Goal: Task Accomplishment & Management: Use online tool/utility

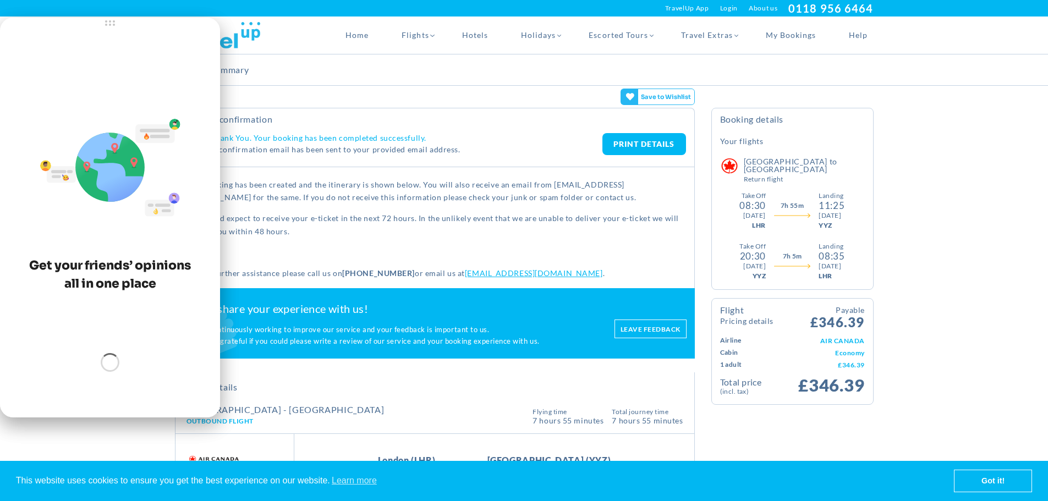
click at [646, 142] on link "PRINT DETAILS" at bounding box center [644, 144] width 84 height 22
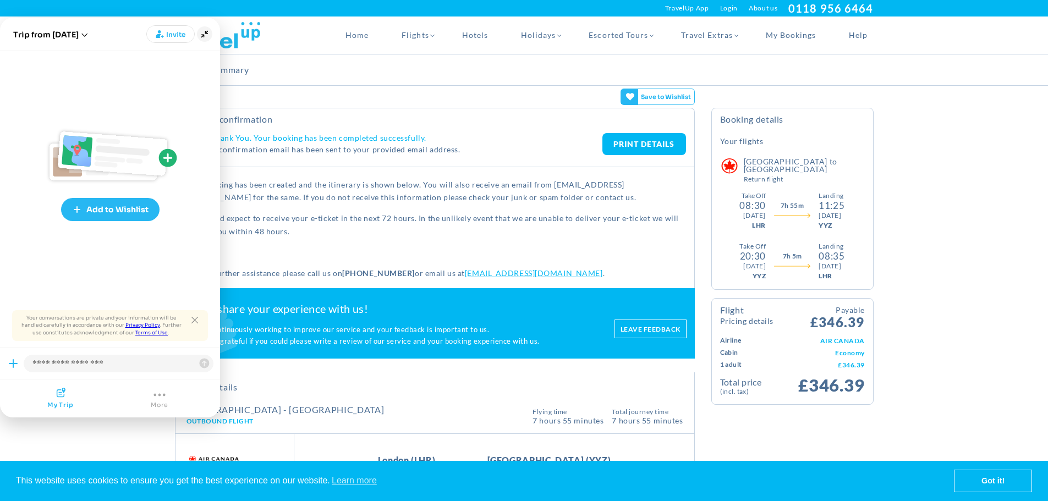
click at [207, 36] on icon "Minimize" at bounding box center [204, 33] width 15 height 15
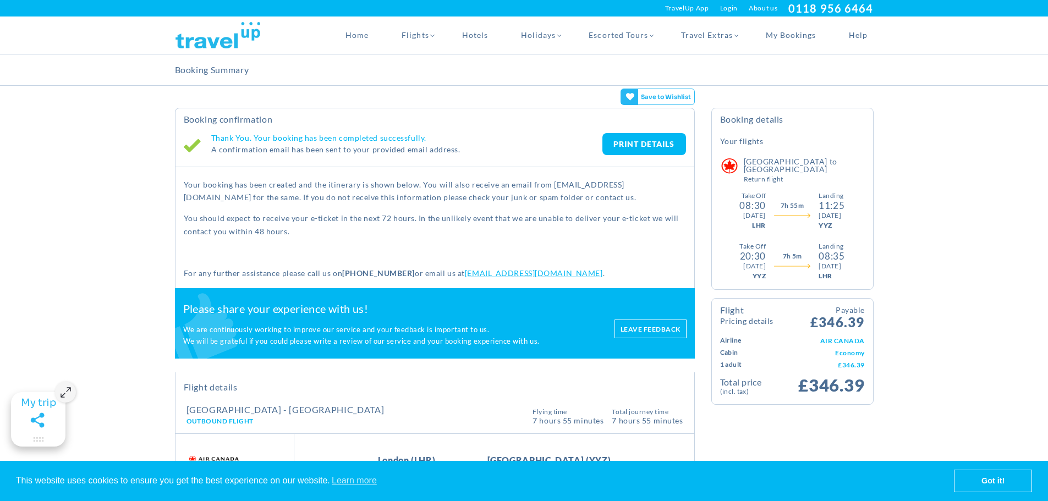
click at [627, 144] on link "PRINT DETAILS" at bounding box center [644, 144] width 84 height 22
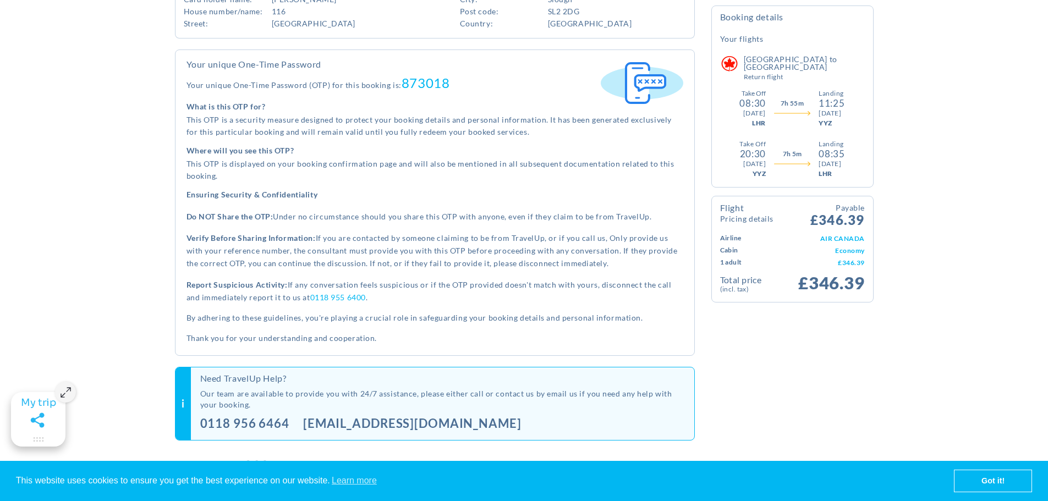
scroll to position [968, 0]
